Goal: Task Accomplishment & Management: Manage account settings

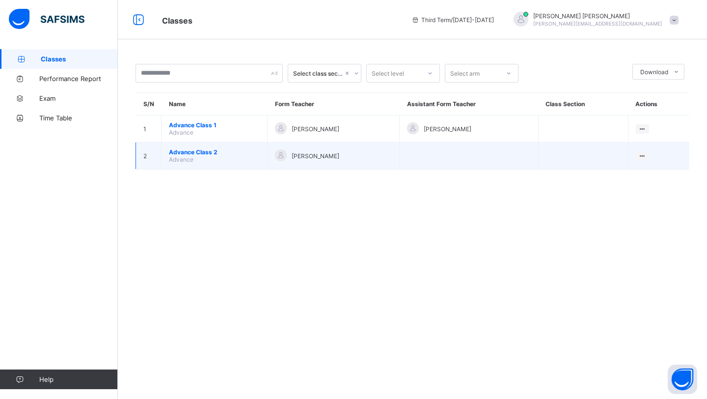
click at [189, 146] on td "Advance Class 2 Advance" at bounding box center [215, 155] width 106 height 27
click at [189, 151] on span "Advance Class 2" at bounding box center [214, 151] width 91 height 7
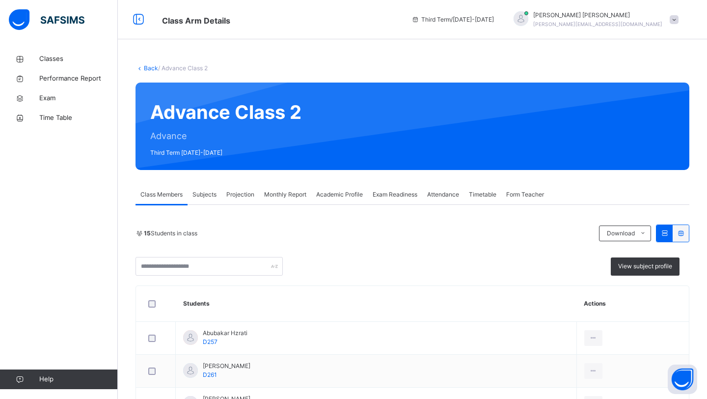
click at [384, 193] on span "Exam Readiness" at bounding box center [395, 194] width 45 height 9
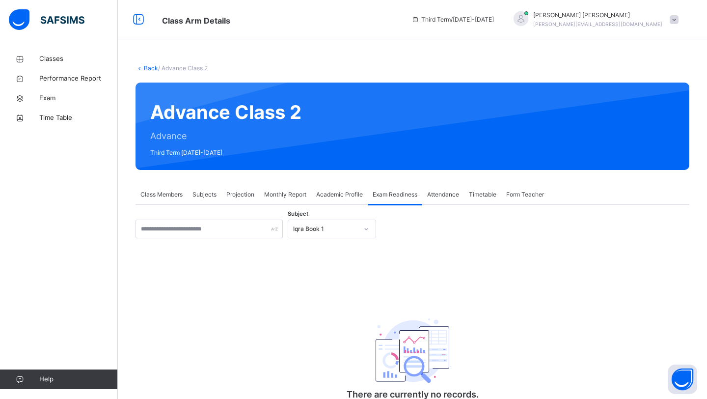
scroll to position [41, 0]
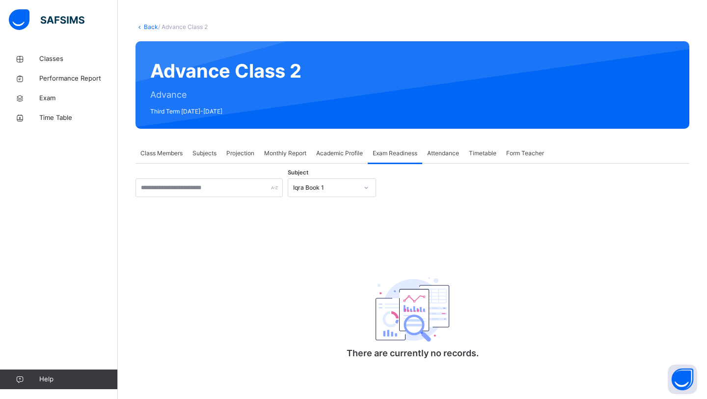
click at [368, 187] on icon at bounding box center [366, 188] width 6 height 10
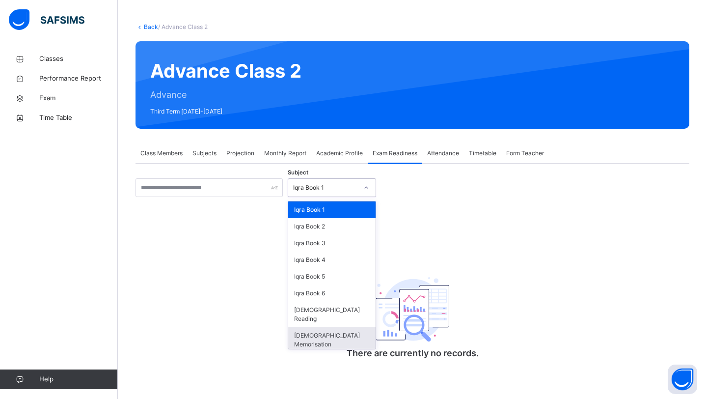
click at [310, 327] on div "[DEMOGRAPHIC_DATA] Memorisation" at bounding box center [331, 340] width 87 height 26
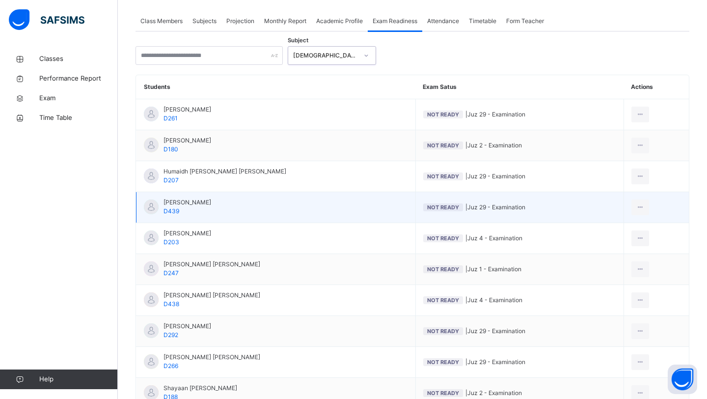
scroll to position [177, 0]
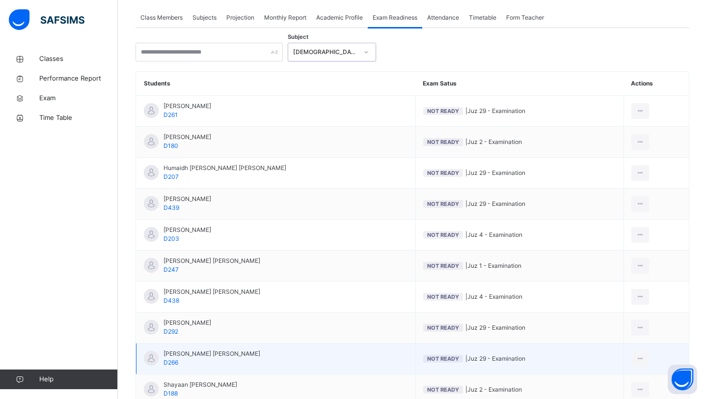
click at [201, 353] on span "[PERSON_NAME] [PERSON_NAME]" at bounding box center [211, 353] width 97 height 9
click at [639, 355] on icon at bounding box center [640, 358] width 8 height 9
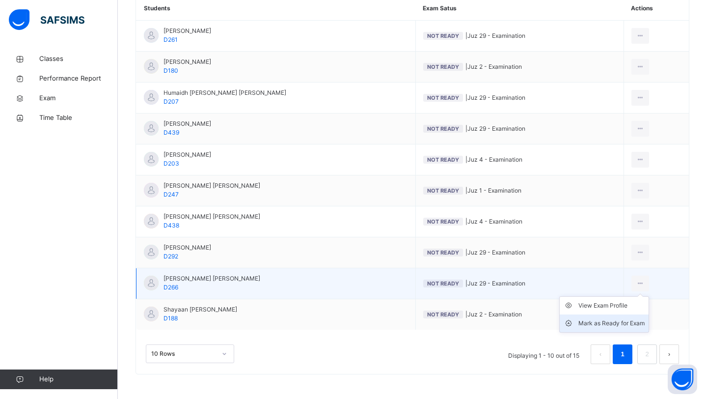
click at [615, 323] on div "Mark as Ready for Exam" at bounding box center [611, 323] width 66 height 10
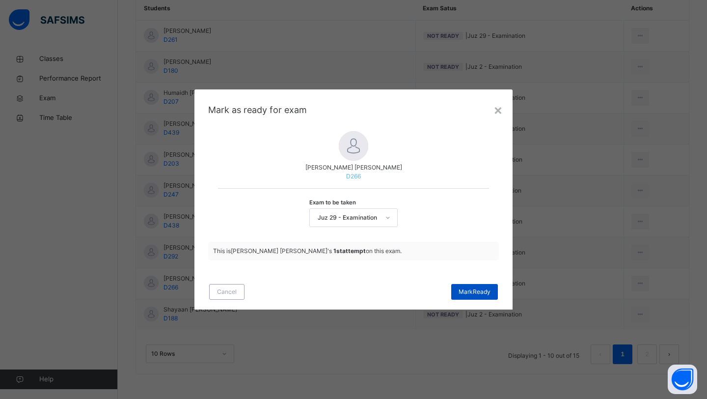
click at [485, 293] on span "[PERSON_NAME]" at bounding box center [474, 291] width 32 height 9
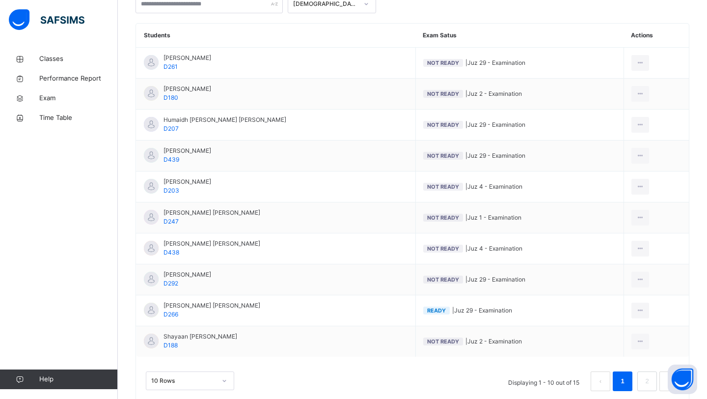
scroll to position [223, 0]
